Goal: Information Seeking & Learning: Learn about a topic

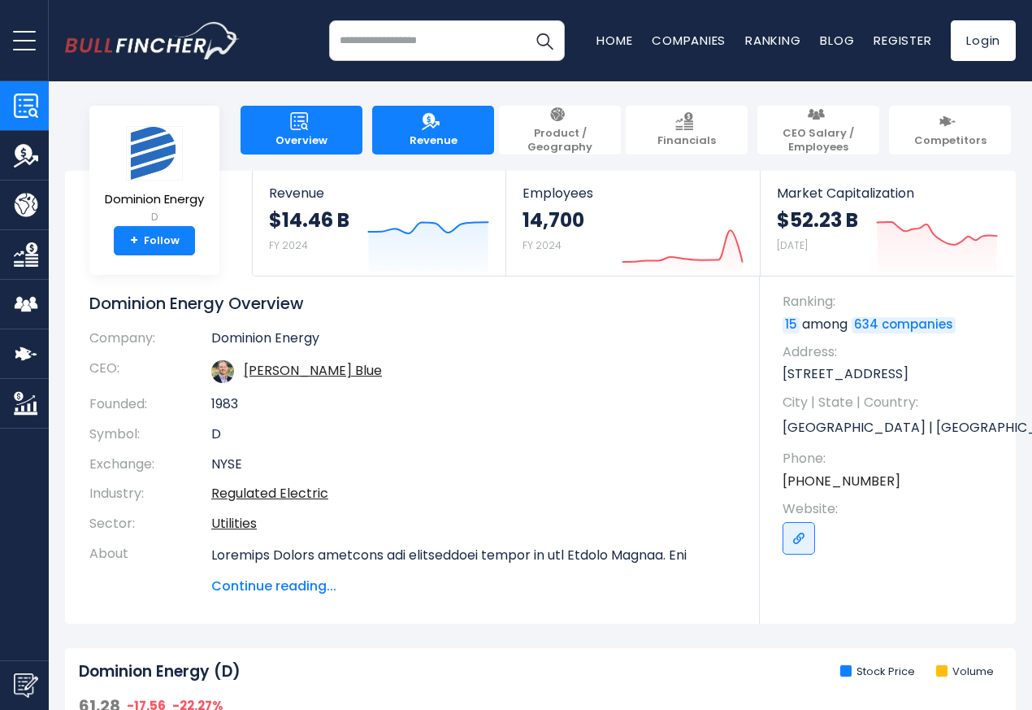
click at [425, 134] on span "Revenue" at bounding box center [434, 141] width 48 height 14
